Goal: Transaction & Acquisition: Purchase product/service

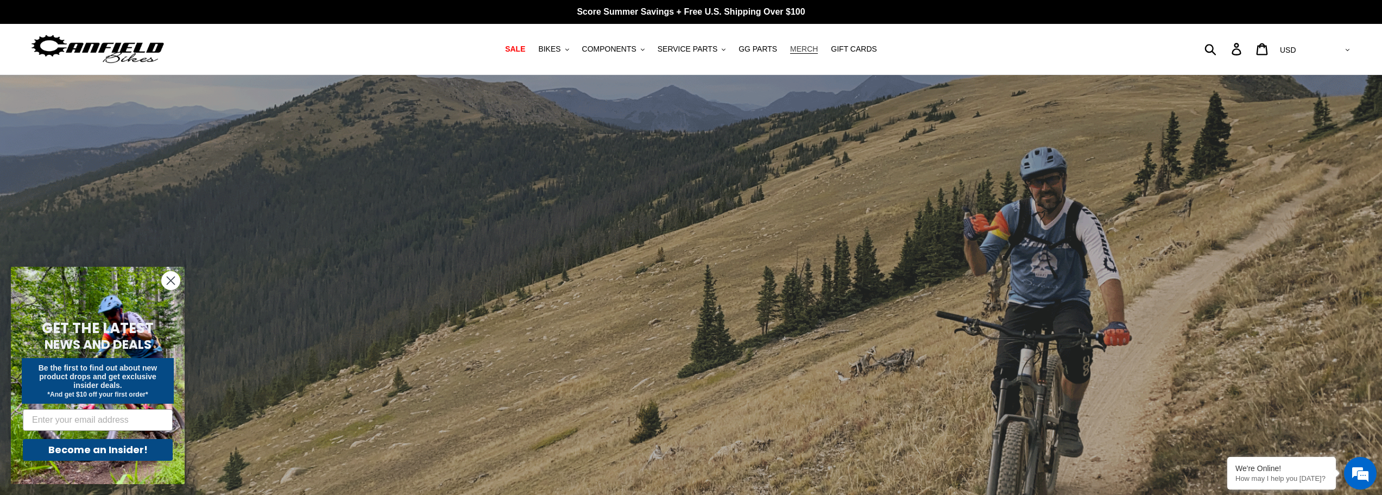
click at [796, 49] on span "MERCH" at bounding box center [804, 49] width 28 height 9
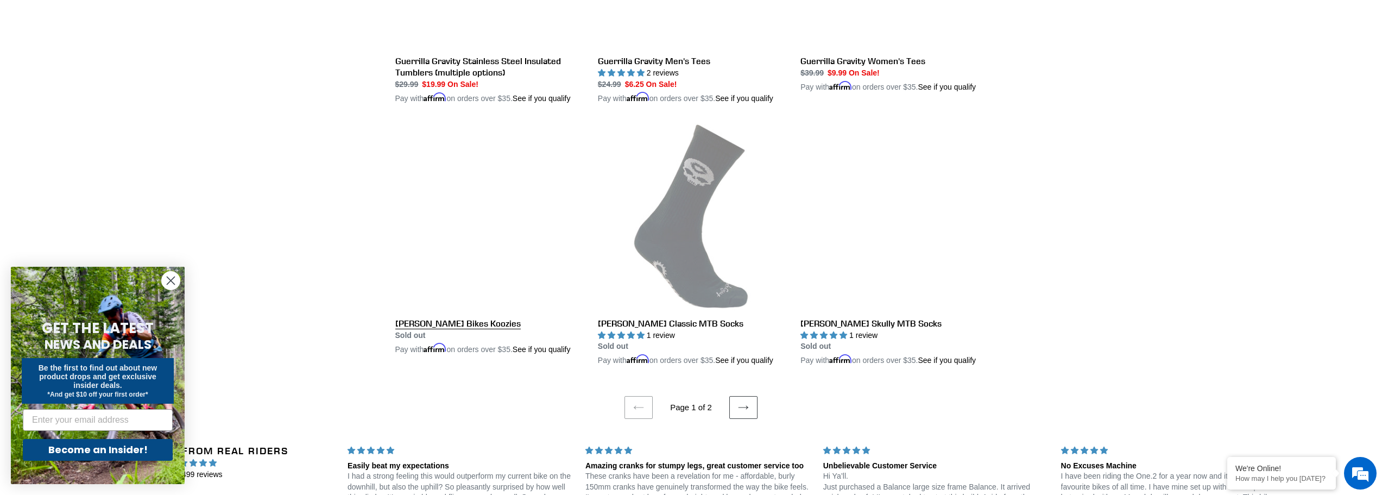
scroll to position [2063, 0]
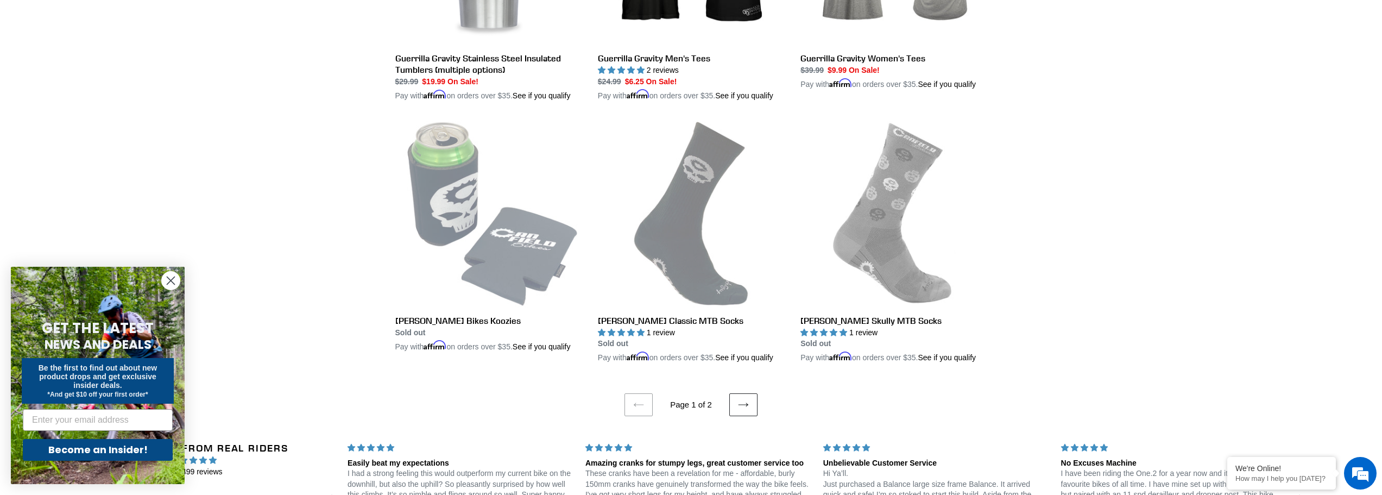
click at [745, 410] on icon at bounding box center [743, 404] width 11 height 11
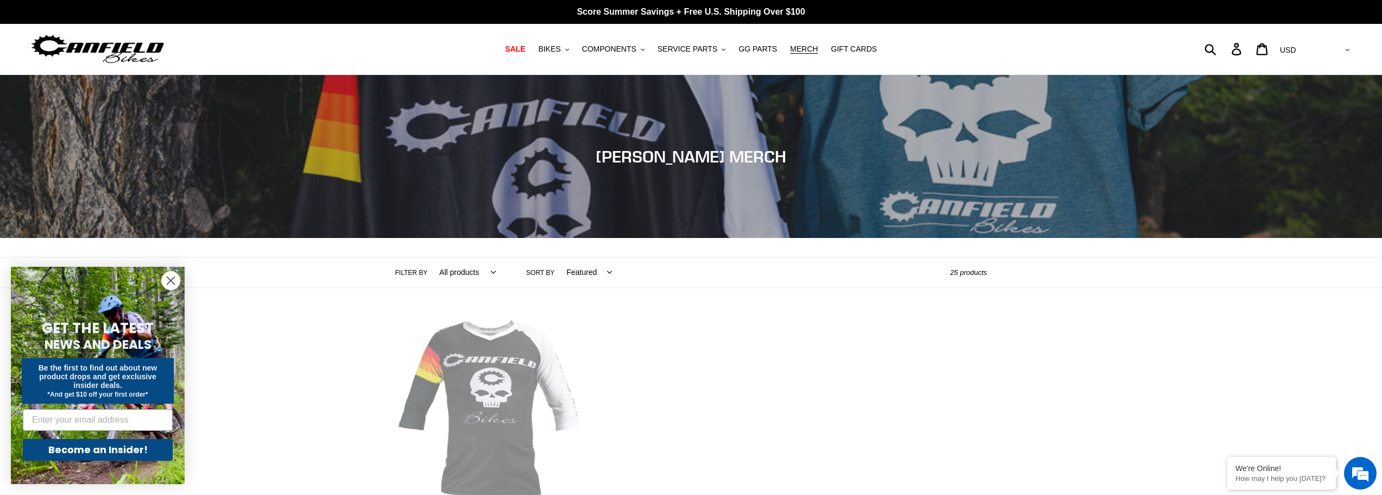
scroll to position [271, 0]
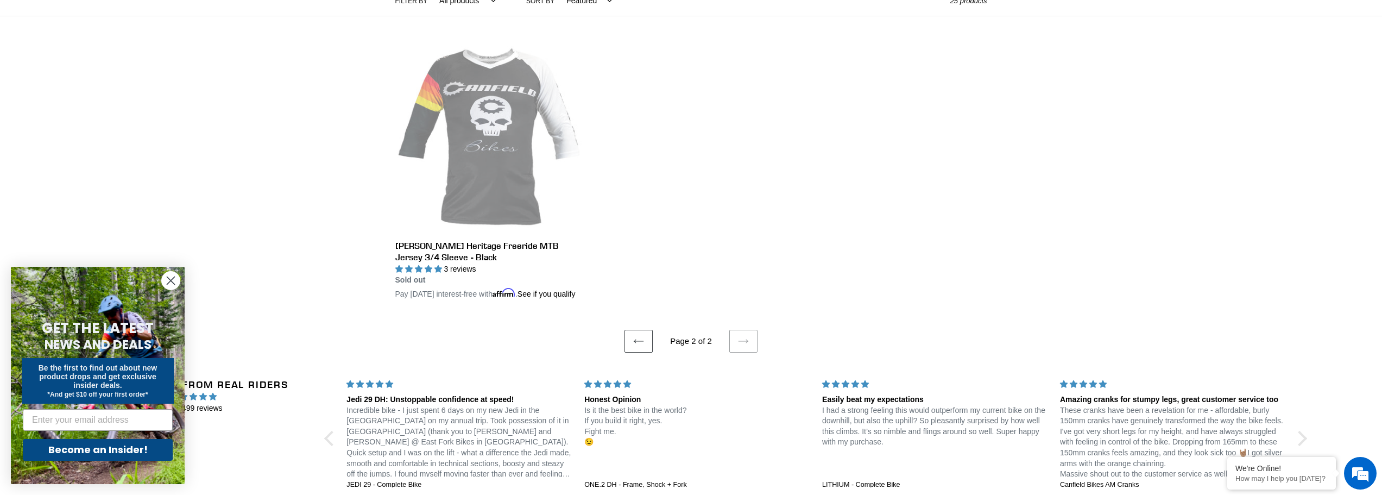
click at [654, 352] on ul "Previous page Page 2 of 2 Next page" at bounding box center [691, 326] width 592 height 53
click at [649, 352] on link "Previous page" at bounding box center [638, 341] width 28 height 23
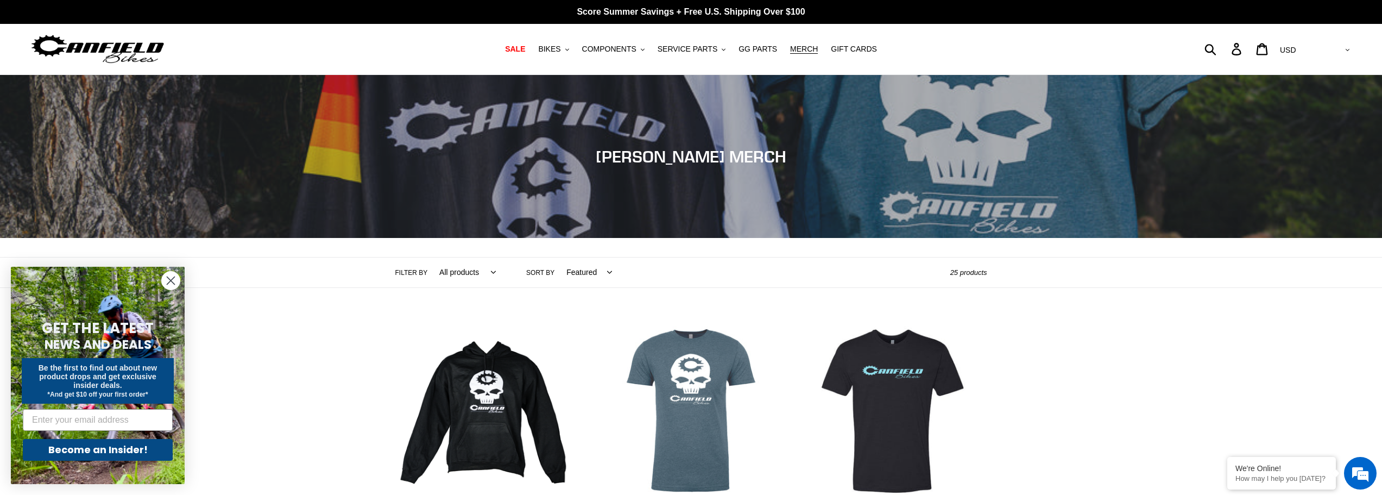
click at [660, 369] on link "[PERSON_NAME] Bikes Skully T-Shirt" at bounding box center [691, 432] width 186 height 229
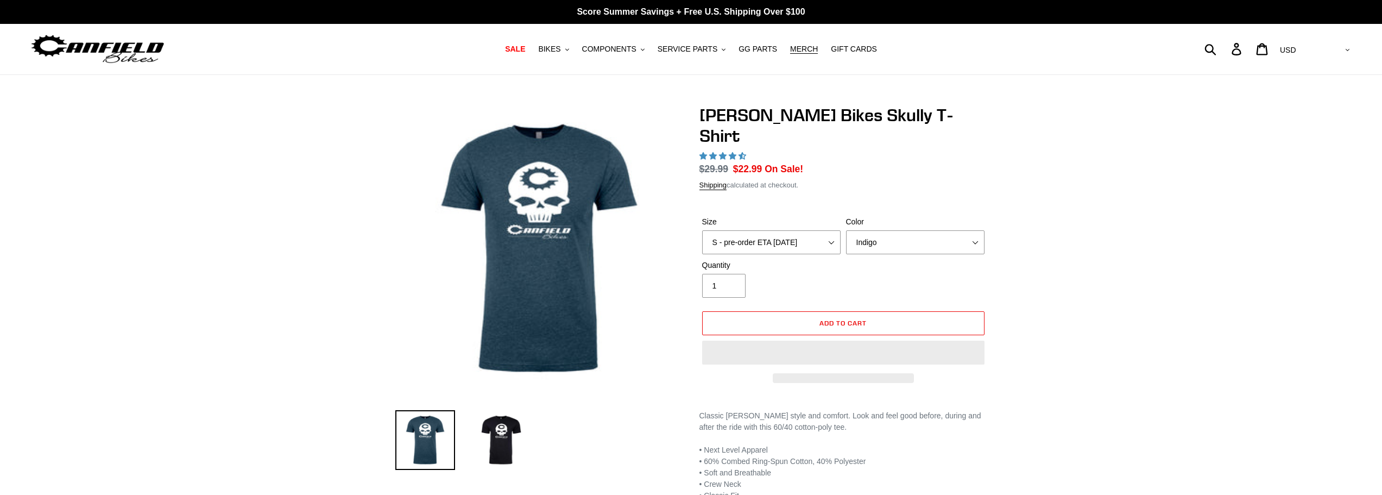
select select "highest-rating"
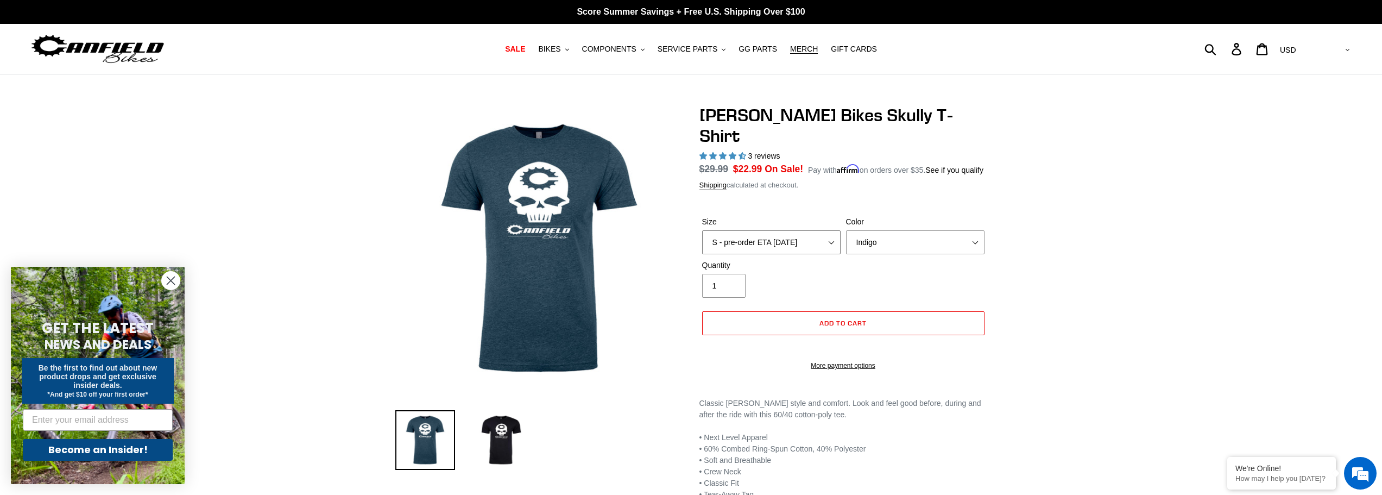
click at [750, 230] on select "S - pre-order ETA [DATE] M - pre-order ETA [DATE] L - pre-order ETA [DATE] XL -…" at bounding box center [771, 242] width 138 height 24
select select "XL - pre-order ETA [DATE]"
click at [702, 230] on select "S - pre-order ETA [DATE] M - pre-order ETA [DATE] L - pre-order ETA [DATE] XL -…" at bounding box center [771, 242] width 138 height 24
click at [847, 230] on select "Indigo Black" at bounding box center [915, 242] width 138 height 24
select select "Black"
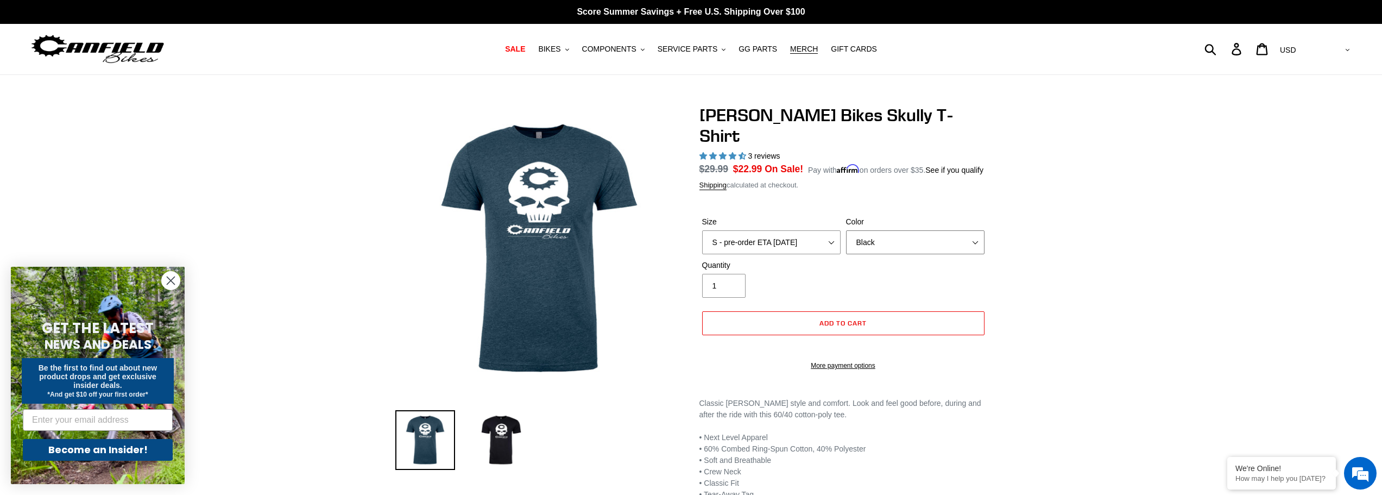
click at [846, 230] on select "Indigo Black" at bounding box center [915, 242] width 138 height 24
